Goal: Transaction & Acquisition: Purchase product/service

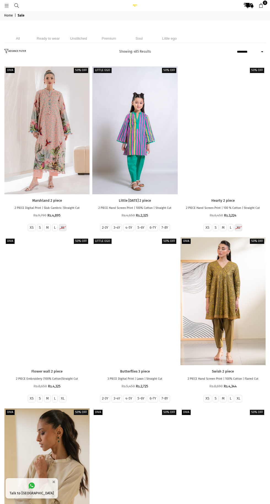
select select "******"
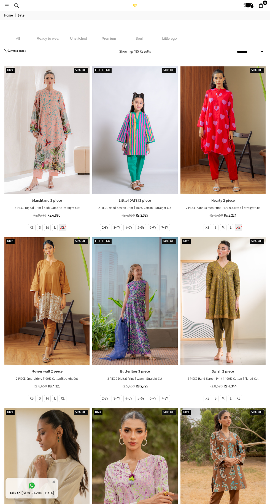
click at [9, 5] on link at bounding box center [7, 5] width 10 height 4
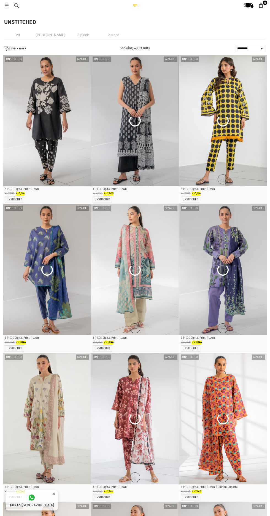
select select "******"
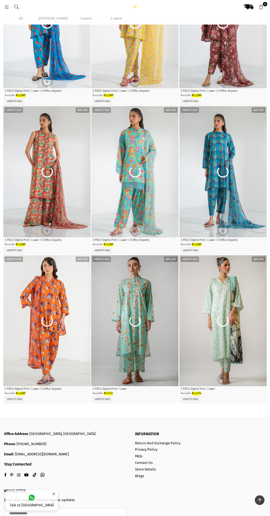
scroll to position [1541, 0]
